Goal: Browse casually

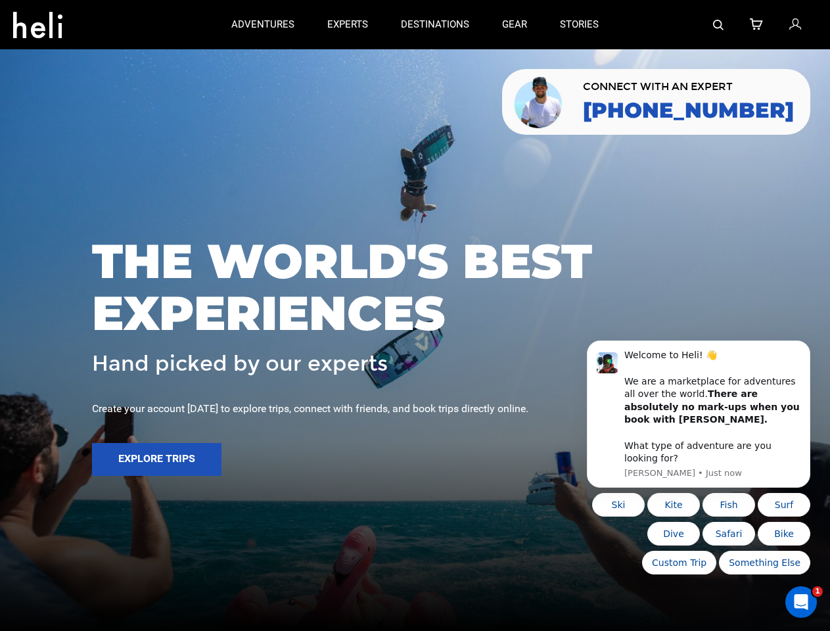
click at [415, 316] on span "THE WORLD'S BEST EXPERIENCES" at bounding box center [415, 287] width 646 height 104
click at [37, 21] on icon at bounding box center [37, 21] width 49 height 21
click at [719, 24] on img at bounding box center [718, 25] width 11 height 11
click at [415, 316] on span "THE WORLD'S BEST EXPERIENCES" at bounding box center [415, 287] width 646 height 104
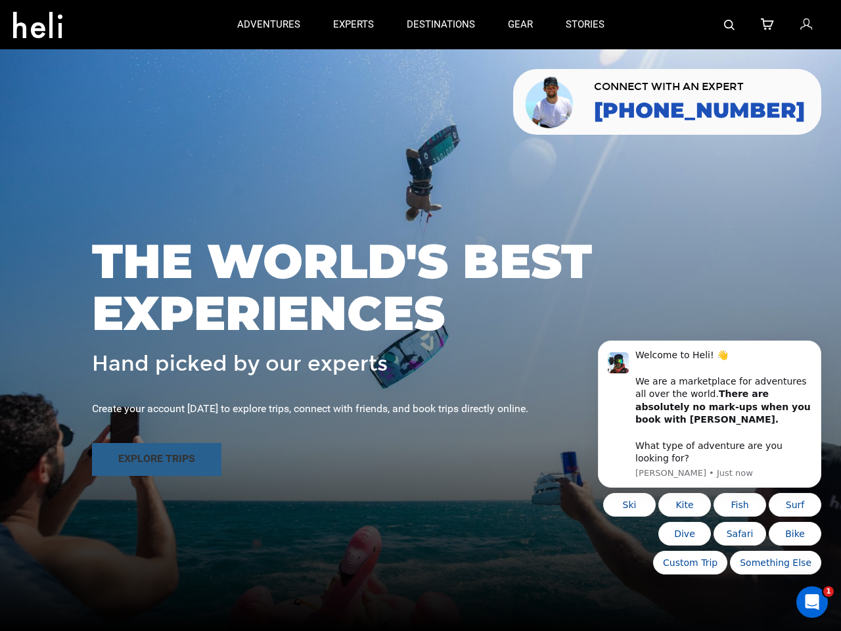
click at [156, 459] on button "Explore Trips" at bounding box center [156, 459] width 129 height 33
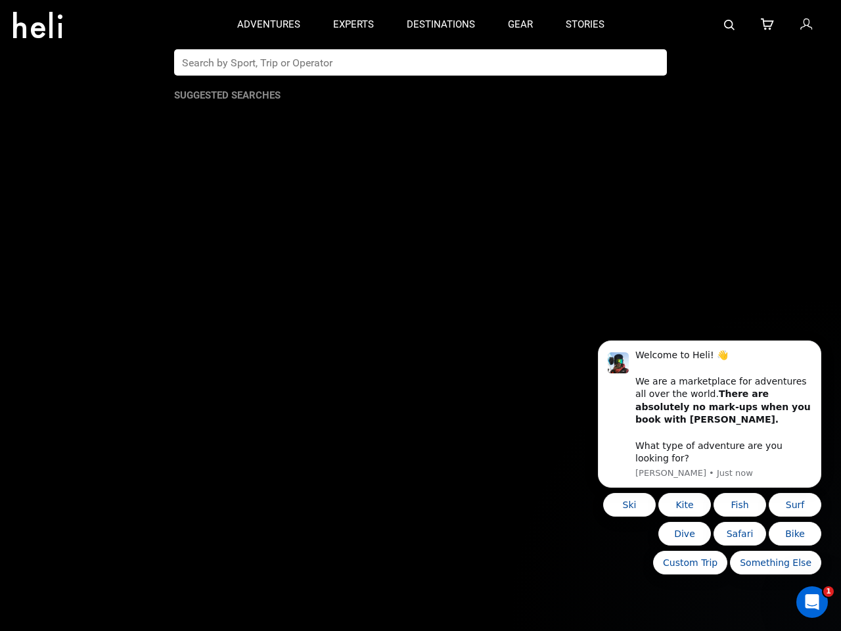
click at [699, 421] on b "There are absolutely no mark-ups when you book with [PERSON_NAME]." at bounding box center [724, 406] width 176 height 36
